Goal: Find specific page/section: Find specific page/section

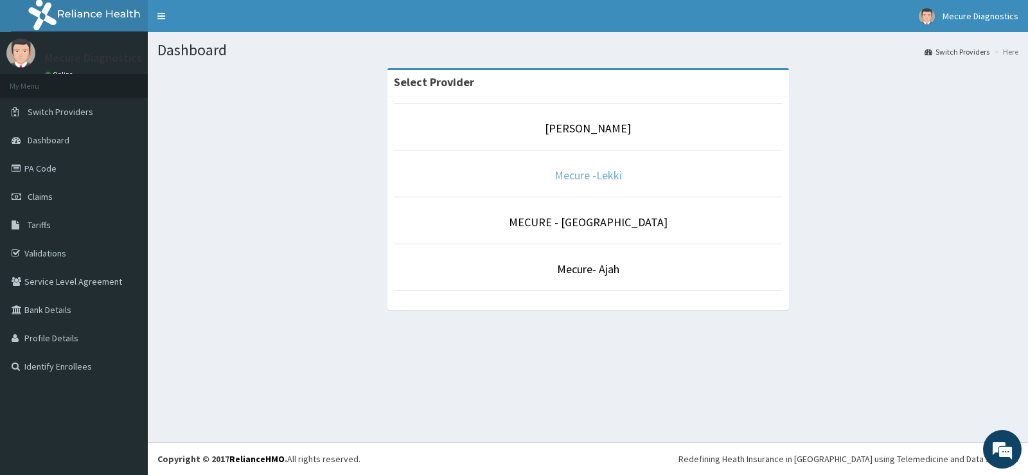
click at [592, 175] on link "Mecure -Lekki" at bounding box center [587, 175] width 67 height 15
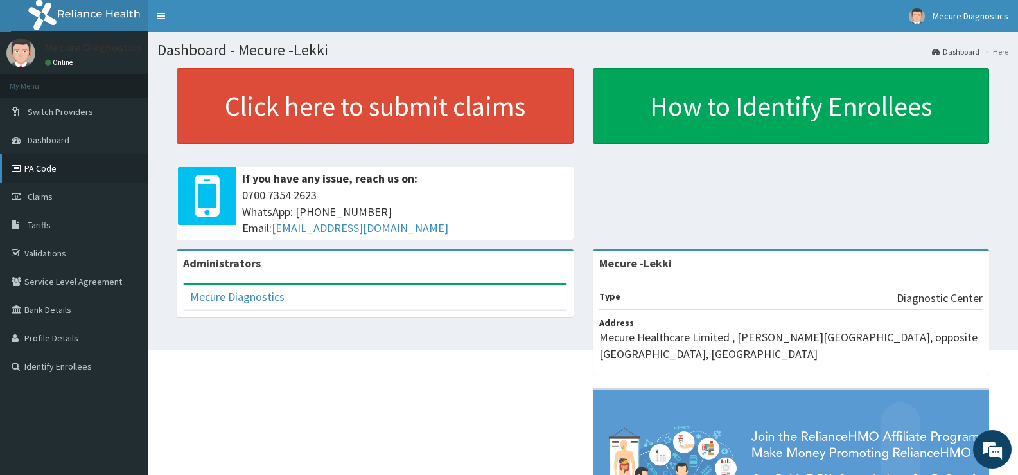
click at [39, 166] on link "PA Code" at bounding box center [74, 168] width 148 height 28
